Goal: Task Accomplishment & Management: Use online tool/utility

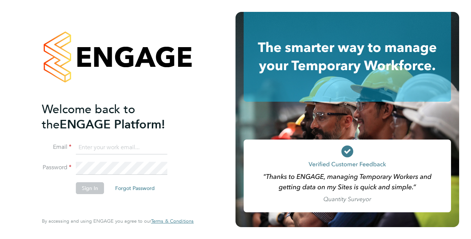
type input "[PERSON_NAME][EMAIL_ADDRESS][PERSON_NAME][DOMAIN_NAME]"
click at [88, 185] on button "Sign In" at bounding box center [90, 188] width 28 height 12
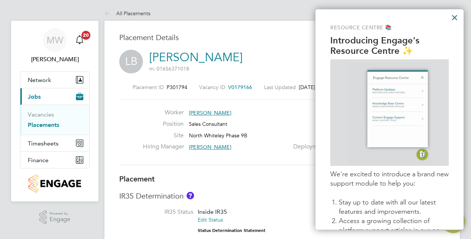
click at [455, 16] on button "×" at bounding box center [454, 17] width 7 height 12
